Goal: Find specific page/section: Find specific page/section

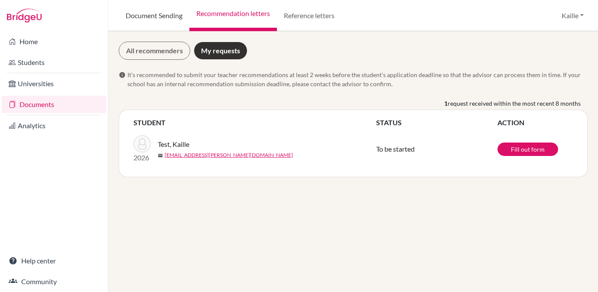
click at [168, 10] on link "Document Sending" at bounding box center [154, 15] width 71 height 31
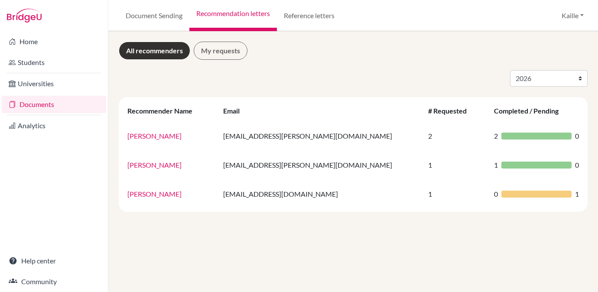
select select "2026"
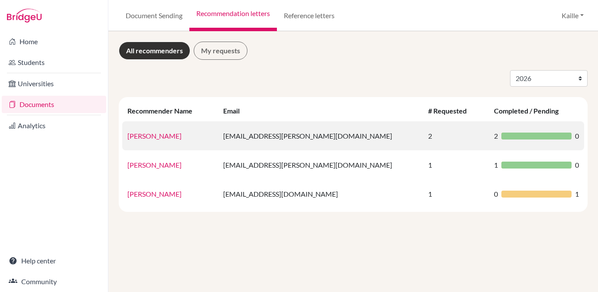
click at [169, 137] on link "[PERSON_NAME]" at bounding box center [154, 136] width 54 height 8
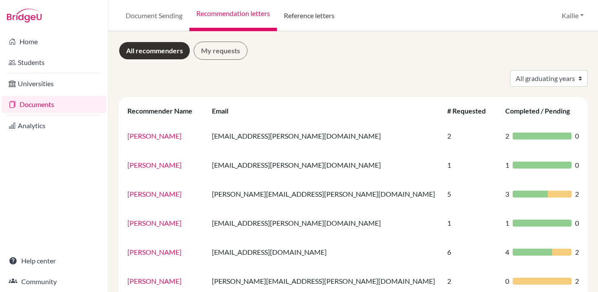
click at [287, 18] on link "Reference letters" at bounding box center [309, 15] width 65 height 31
click at [323, 19] on link "Reference letters" at bounding box center [309, 15] width 65 height 31
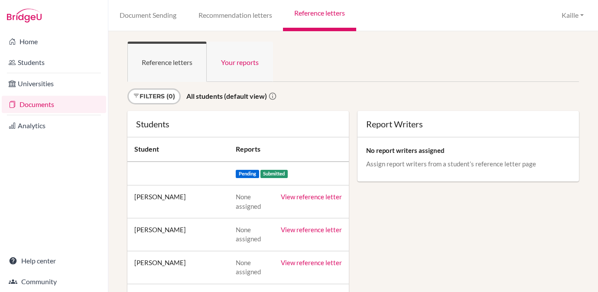
click at [247, 56] on link "Your reports" at bounding box center [240, 62] width 66 height 40
